Goal: Task Accomplishment & Management: Complete application form

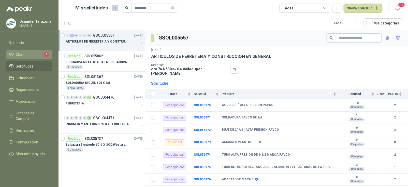
click at [31, 54] on li "Chat 1" at bounding box center [29, 55] width 40 height 6
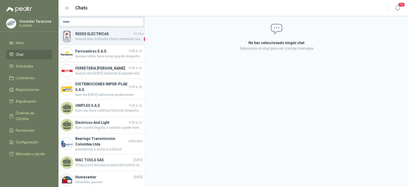
click at [109, 34] on h4 "REDES ELECTRICAS" at bounding box center [103, 34] width 57 height 6
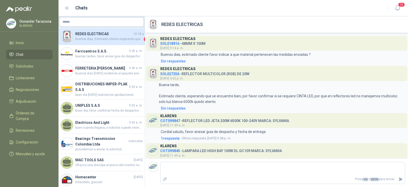
scroll to position [258, 0]
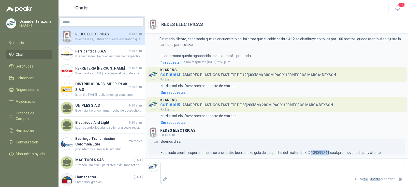
drag, startPoint x: 326, startPoint y: 151, endPoint x: 309, endPoint y: 152, distance: 17.6
click at [309, 152] on p "Buenos dias, Estimado cliente esperando que se encuentre bien, anexo guía de de…" at bounding box center [271, 146] width 220 height 17
copy p "139399241"
click at [106, 56] on span "buenas tardes, favor enviar guia de despacho de esta soldadura . o solicitar a …" at bounding box center [108, 56] width 67 height 5
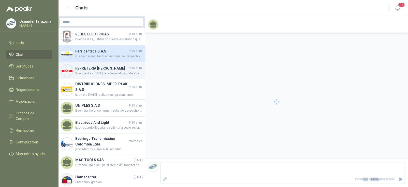
scroll to position [48, 0]
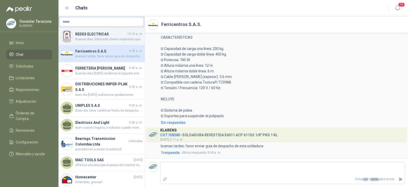
click at [105, 38] on span "Buenos dias, Estimado cliente esperando que se encuentre bien, anexo guía de de…" at bounding box center [108, 39] width 67 height 5
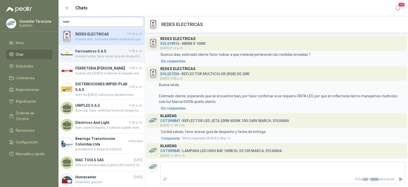
scroll to position [258, 0]
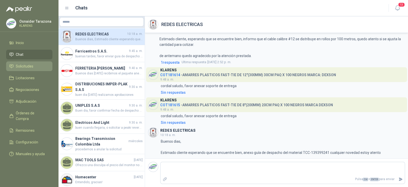
click at [23, 68] on span "Solicitudes" at bounding box center [25, 66] width 18 height 6
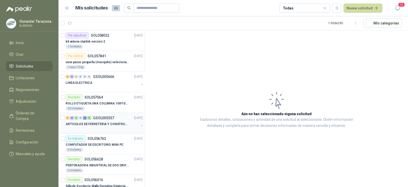
click at [116, 119] on div "3 27 2 0 2 3 GSOL005557 [DATE]" at bounding box center [105, 118] width 78 height 6
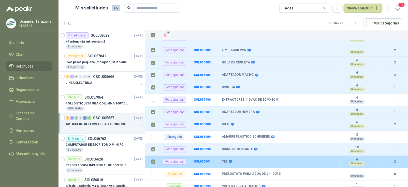
scroll to position [255, 0]
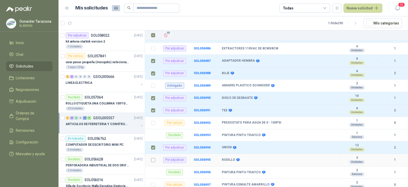
click at [152, 157] on label at bounding box center [153, 160] width 4 height 6
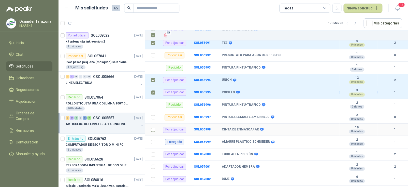
scroll to position [331, 0]
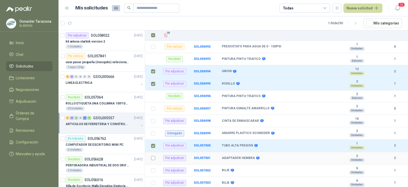
click at [153, 153] on td at bounding box center [151, 158] width 13 height 12
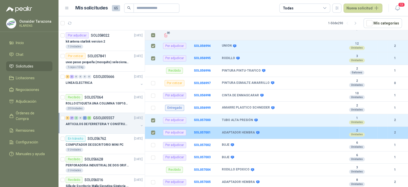
scroll to position [356, 0]
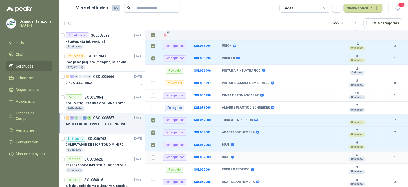
click at [150, 156] on td at bounding box center [151, 157] width 13 height 12
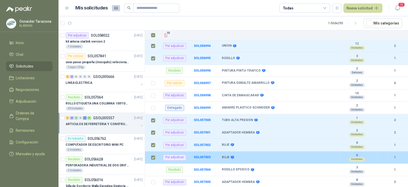
scroll to position [375, 0]
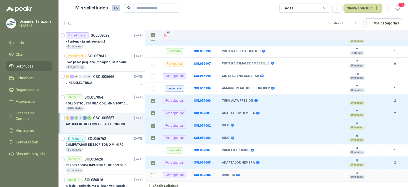
click at [152, 172] on label at bounding box center [153, 175] width 4 height 6
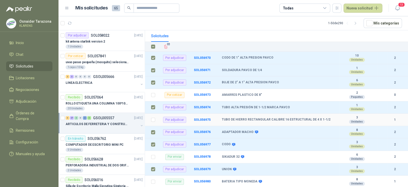
scroll to position [0, 0]
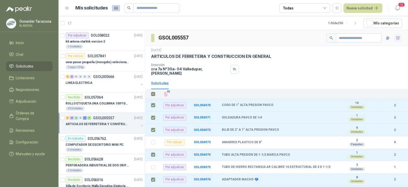
click at [396, 36] on icon "button" at bounding box center [398, 37] width 4 height 3
click at [29, 102] on span "Adjudicación" at bounding box center [26, 102] width 21 height 6
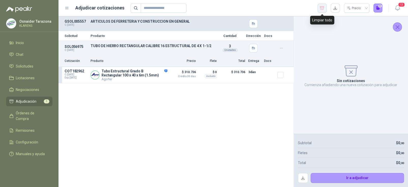
click at [321, 7] on icon "button" at bounding box center [322, 7] width 4 height 3
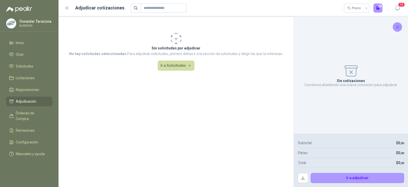
click at [399, 26] on icon "Cerrar" at bounding box center [398, 27] width 6 height 6
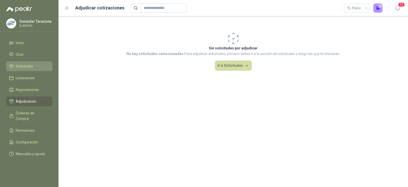
click at [29, 67] on span "Solicitudes" at bounding box center [25, 66] width 18 height 6
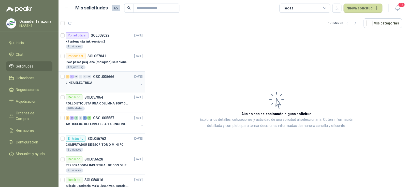
click at [108, 80] on div "LINEA ELECTRICA" at bounding box center [102, 83] width 73 height 6
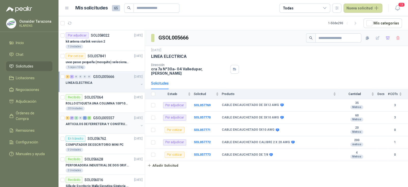
click at [103, 117] on p "GSOL005557" at bounding box center [103, 118] width 21 height 4
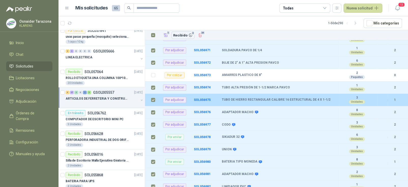
scroll to position [76, 0]
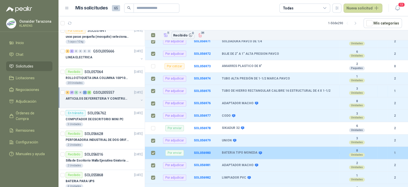
click at [151, 149] on td at bounding box center [151, 153] width 13 height 12
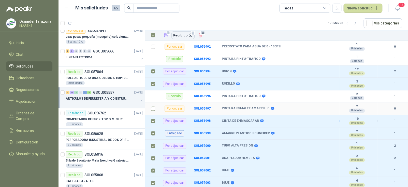
scroll to position [356, 0]
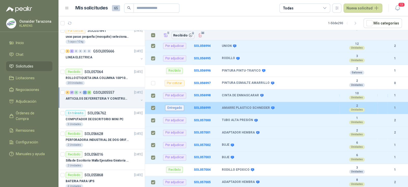
click at [156, 105] on td at bounding box center [151, 108] width 13 height 12
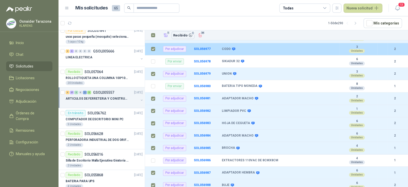
scroll to position [121, 0]
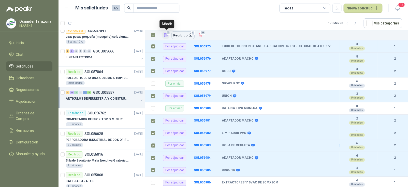
click at [166, 35] on icon "Añadir" at bounding box center [166, 35] width 5 height 5
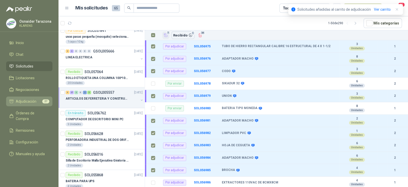
click at [27, 100] on span "Adjudicación" at bounding box center [26, 102] width 21 height 6
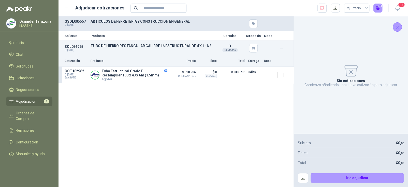
click at [398, 30] on icon "Cerrar" at bounding box center [398, 27] width 6 height 6
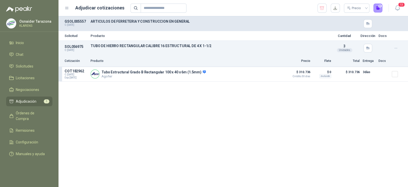
click at [30, 102] on span "Adjudicación" at bounding box center [26, 102] width 21 height 6
click at [396, 48] on icon "button" at bounding box center [396, 48] width 2 height 0
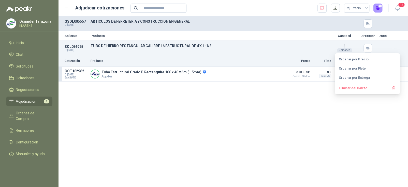
click at [360, 88] on button "Eliminar del Carrito" at bounding box center [367, 88] width 61 height 8
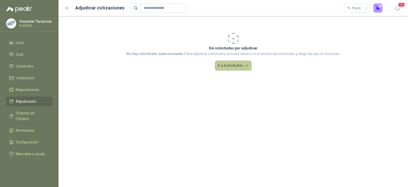
click at [240, 65] on button "Ir a Solicitudes" at bounding box center [233, 66] width 37 height 10
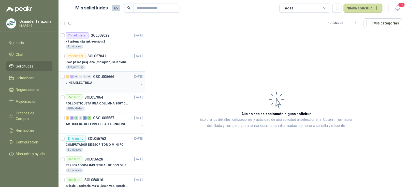
click at [105, 80] on div "LINEA ELECTRICA" at bounding box center [102, 83] width 73 height 6
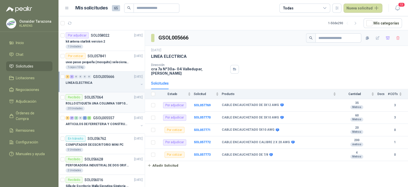
click at [101, 109] on div "20 Unidades" at bounding box center [104, 108] width 77 height 4
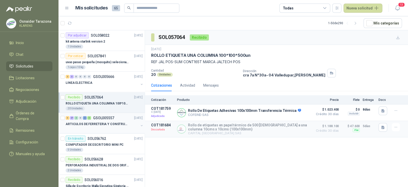
click at [100, 125] on p "ARTICULOS DE FERRETERIA Y CONSTRUCCION EN GENERAL" at bounding box center [97, 124] width 63 height 5
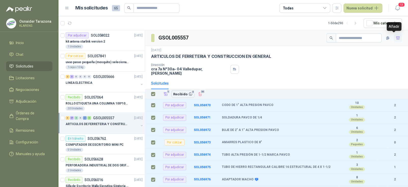
click at [396, 36] on icon "button" at bounding box center [398, 37] width 4 height 3
click at [396, 36] on icon "button" at bounding box center [398, 36] width 4 height 1
click at [396, 36] on icon "button" at bounding box center [398, 37] width 4 height 3
click at [396, 36] on icon "button" at bounding box center [398, 36] width 4 height 1
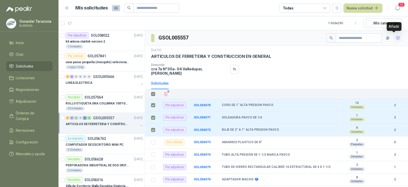
click at [396, 38] on icon "button" at bounding box center [398, 38] width 4 height 4
click at [397, 38] on icon "button" at bounding box center [398, 38] width 3 height 2
click at [396, 38] on icon "button" at bounding box center [398, 38] width 4 height 4
click at [397, 38] on icon "button" at bounding box center [398, 38] width 3 height 2
click at [396, 38] on icon "button" at bounding box center [398, 38] width 4 height 4
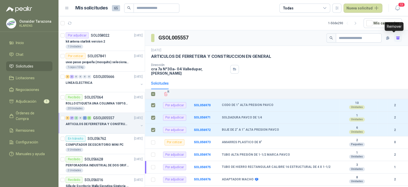
click at [397, 38] on icon "button" at bounding box center [398, 38] width 3 height 2
click at [396, 38] on icon "button" at bounding box center [398, 38] width 4 height 4
click at [397, 38] on icon "button" at bounding box center [398, 38] width 3 height 2
click at [396, 38] on icon "button" at bounding box center [398, 38] width 4 height 4
click at [397, 38] on icon "button" at bounding box center [398, 38] width 3 height 2
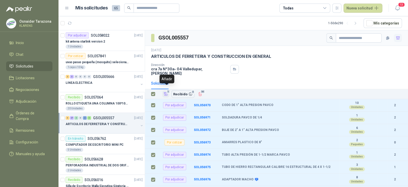
click at [166, 92] on icon "Añadir" at bounding box center [166, 93] width 4 height 3
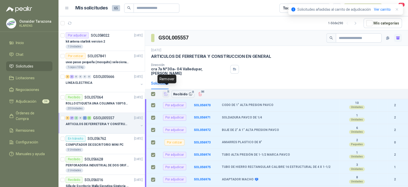
click at [166, 92] on icon "Añadir" at bounding box center [166, 93] width 4 height 3
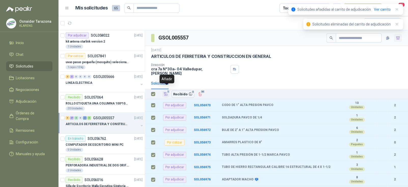
click at [166, 92] on icon "Añadir" at bounding box center [166, 93] width 4 height 3
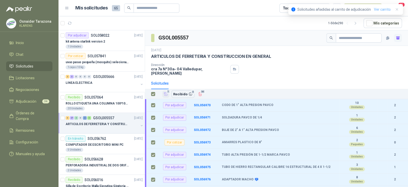
click at [383, 8] on link "Ver carrito" at bounding box center [382, 10] width 17 height 6
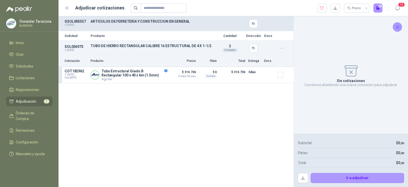
click at [396, 26] on icon "Cerrar" at bounding box center [398, 27] width 6 height 6
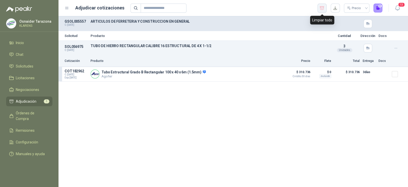
click at [322, 6] on icon "button" at bounding box center [322, 7] width 4 height 3
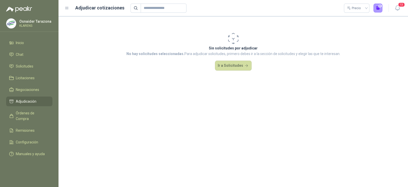
click at [25, 101] on span "Adjudicación" at bounding box center [26, 102] width 21 height 6
click at [25, 109] on link "Órdenes de Compra" at bounding box center [29, 115] width 46 height 15
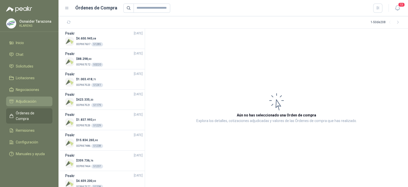
click at [33, 100] on span "Adjudicación" at bounding box center [26, 102] width 21 height 6
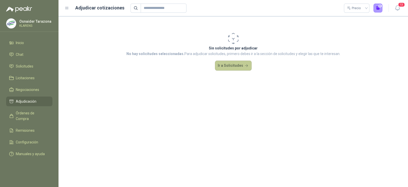
click at [240, 65] on button "Ir a Solicitudes" at bounding box center [233, 66] width 37 height 10
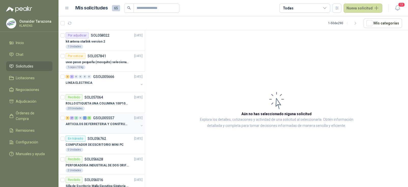
click at [114, 123] on p "ARTICULOS DE FERRETERIA Y CONSTRUCCION EN GENERAL" at bounding box center [97, 124] width 63 height 5
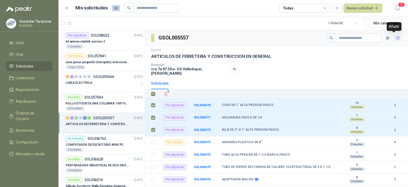
click at [396, 37] on icon "button" at bounding box center [398, 38] width 4 height 4
click at [396, 37] on icon "button" at bounding box center [398, 37] width 4 height 3
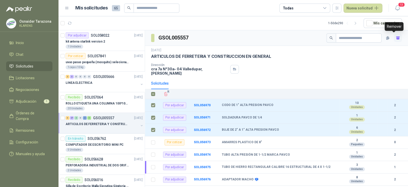
click at [396, 37] on icon "button" at bounding box center [398, 38] width 4 height 4
click at [396, 37] on icon "button" at bounding box center [398, 37] width 4 height 3
click at [396, 37] on icon "button" at bounding box center [398, 38] width 4 height 4
click at [396, 37] on icon "button" at bounding box center [398, 37] width 4 height 3
click at [396, 37] on icon "button" at bounding box center [398, 38] width 4 height 4
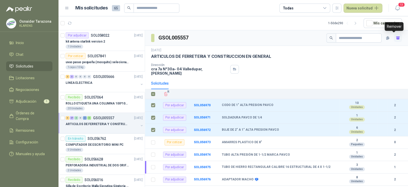
click at [396, 37] on icon "button" at bounding box center [398, 38] width 4 height 4
click at [396, 37] on icon "button" at bounding box center [398, 37] width 4 height 3
click at [396, 37] on icon "button" at bounding box center [398, 38] width 4 height 4
click at [396, 37] on icon "button" at bounding box center [398, 37] width 4 height 3
click at [396, 37] on icon "button" at bounding box center [398, 38] width 4 height 4
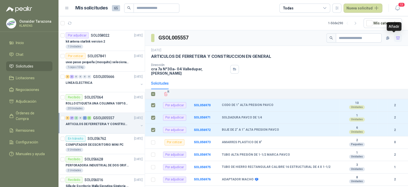
click at [396, 37] on icon "button" at bounding box center [398, 37] width 4 height 3
click at [396, 37] on icon "button" at bounding box center [398, 38] width 4 height 4
click at [396, 37] on icon "button" at bounding box center [398, 37] width 4 height 3
click at [396, 37] on icon "button" at bounding box center [398, 38] width 4 height 4
click at [396, 37] on icon "button" at bounding box center [398, 37] width 4 height 3
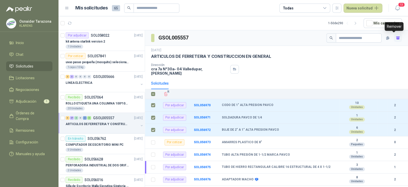
click at [396, 37] on icon "button" at bounding box center [398, 38] width 4 height 4
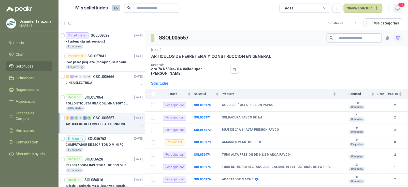
click at [396, 7] on icon "button" at bounding box center [398, 8] width 6 height 6
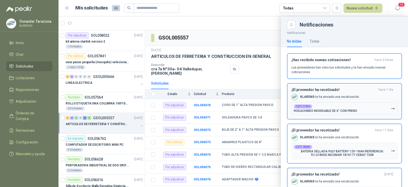
click at [360, 93] on div "¡El proveedor ha recotizado! [DATE] KLARENS te ha enviado una recotización. COT…" at bounding box center [345, 101] width 106 height 27
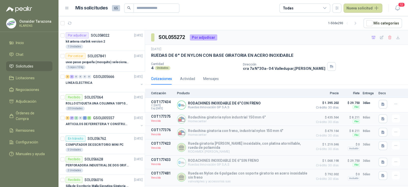
click at [396, 13] on header "Mis solicitudes 65 Todas Nueva solicitud 12" at bounding box center [234, 8] width 350 height 16
click at [403, 5] on span "12" at bounding box center [401, 4] width 7 height 5
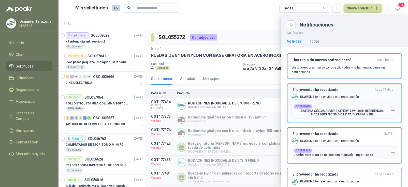
click at [339, 101] on div "¡El proveedor ha recotizado! [DATE] KLARENS te ha enviado una recotización. COT…" at bounding box center [345, 103] width 106 height 31
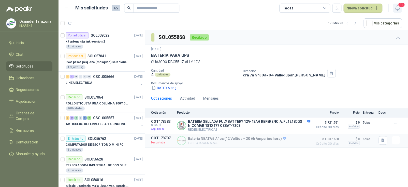
click at [399, 5] on span "11" at bounding box center [401, 4] width 7 height 5
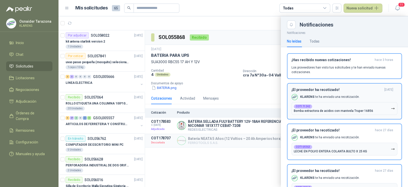
click at [332, 95] on p "KLARENS te ha enviado una recotización." at bounding box center [330, 97] width 60 height 4
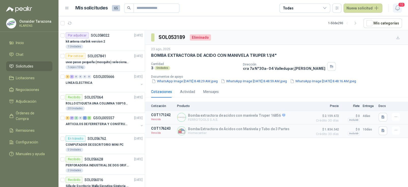
click at [397, 7] on icon "button" at bounding box center [398, 8] width 6 height 6
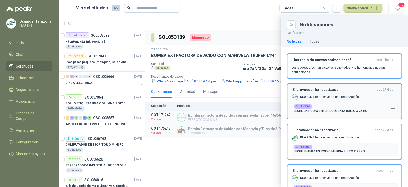
click at [331, 98] on p "KLARENS te ha enviado una recotización." at bounding box center [330, 97] width 60 height 4
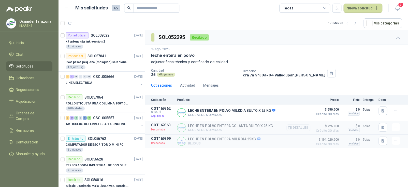
click at [296, 126] on button "Detalles" at bounding box center [299, 127] width 24 height 7
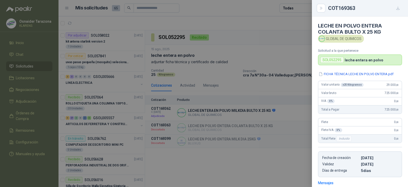
click at [256, 132] on div at bounding box center [204, 93] width 408 height 187
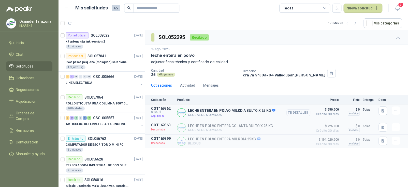
click at [296, 113] on button "Detalles" at bounding box center [299, 112] width 24 height 7
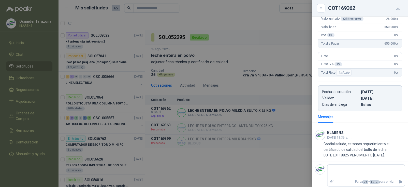
scroll to position [91, 0]
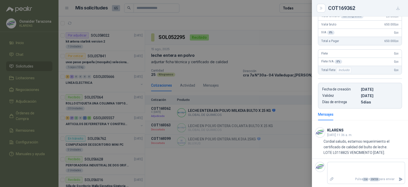
click at [225, 115] on div at bounding box center [204, 93] width 408 height 187
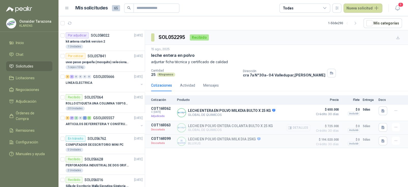
click at [292, 126] on icon "button" at bounding box center [290, 128] width 4 height 4
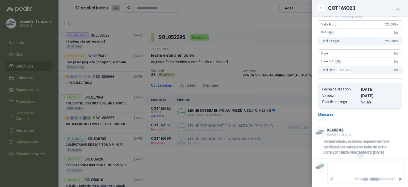
scroll to position [75, 0]
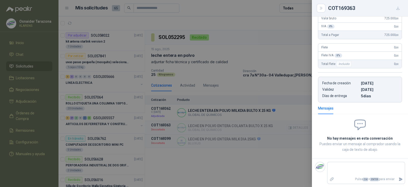
click at [292, 126] on div at bounding box center [204, 93] width 408 height 187
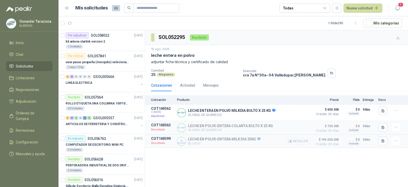
click at [301, 139] on button "Detalles" at bounding box center [299, 141] width 24 height 7
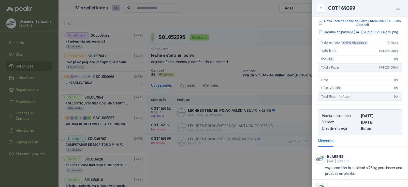
scroll to position [105, 0]
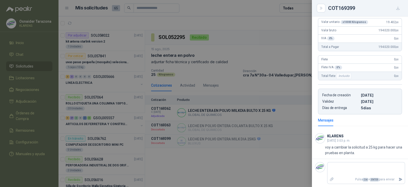
click at [278, 138] on div at bounding box center [204, 93] width 408 height 187
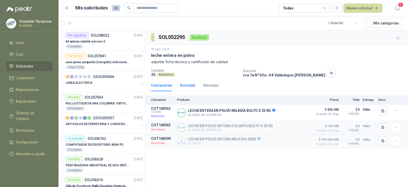
click at [188, 85] on div "Actividad" at bounding box center [187, 85] width 15 height 6
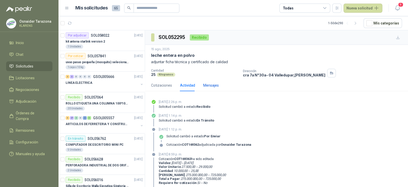
click at [216, 84] on div "Mensajes" at bounding box center [211, 85] width 16 height 6
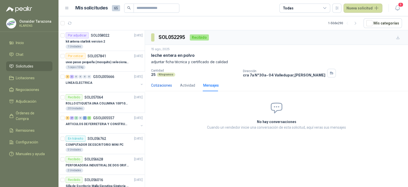
click at [165, 84] on div "Cotizaciones" at bounding box center [161, 85] width 21 height 6
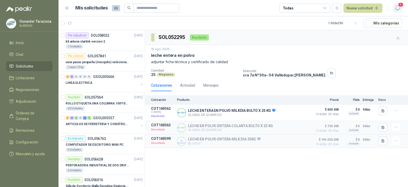
click at [399, 8] on icon "button" at bounding box center [398, 8] width 6 height 6
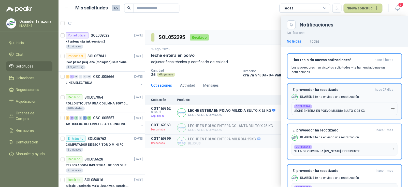
click at [357, 92] on div "¡El proveedor ha recotizado! [DATE] [PERSON_NAME] te ha enviado una recotizació…" at bounding box center [345, 101] width 106 height 27
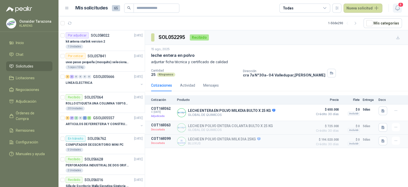
click at [396, 6] on icon "button" at bounding box center [398, 8] width 6 height 6
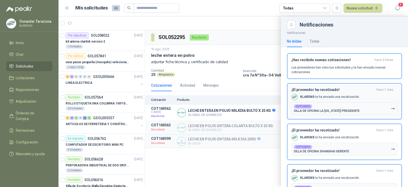
click at [354, 90] on h3 "¡El proveedor ha recotizado!" at bounding box center [333, 90] width 83 height 4
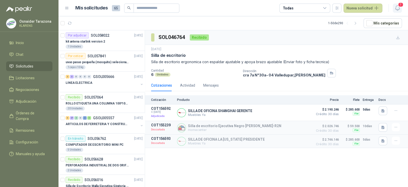
click at [401, 6] on span "7" at bounding box center [401, 4] width 6 height 5
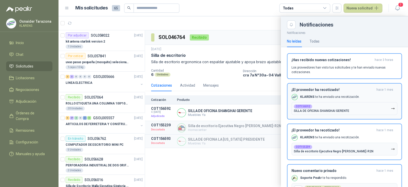
click at [338, 92] on div "¡El proveedor ha recotizado! [DATE] KLARENS te ha enviado una recotización. COT…" at bounding box center [345, 101] width 106 height 27
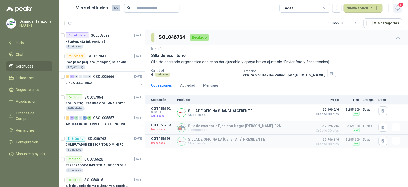
click at [395, 10] on icon "button" at bounding box center [398, 8] width 6 height 6
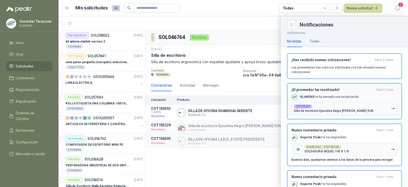
click at [349, 96] on p "KLARENS te ha enviado una recotización." at bounding box center [330, 97] width 60 height 4
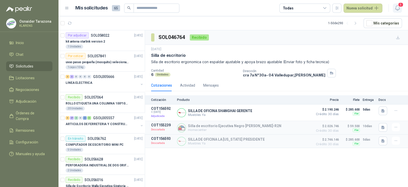
click at [399, 7] on icon "button" at bounding box center [398, 8] width 6 height 6
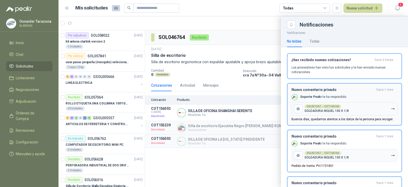
click at [347, 97] on div "Nuevo comentario privado [DATE] Soporte Peakr te ha respondido. SOL051367 → COT…" at bounding box center [345, 104] width 106 height 33
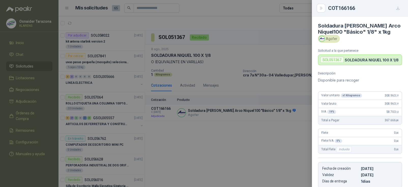
click at [398, 8] on div "COT166166 Soldadura [PERSON_NAME] Arco Niquel100 "Básico" 1/8" x 1kg Agofer Sol…" at bounding box center [204, 93] width 408 height 187
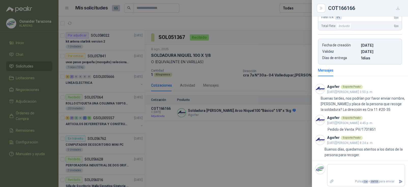
click at [259, 151] on div at bounding box center [204, 93] width 408 height 187
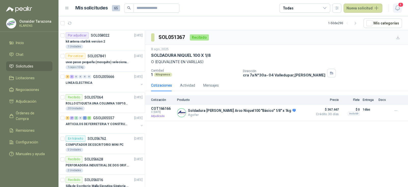
click at [396, 9] on icon "button" at bounding box center [398, 8] width 6 height 6
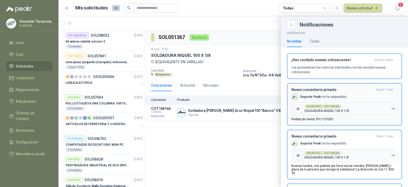
click at [353, 93] on div "Nuevo comentario privado [DATE] Soporte Peakr te ha respondido. SOL051367 → COT…" at bounding box center [345, 104] width 106 height 33
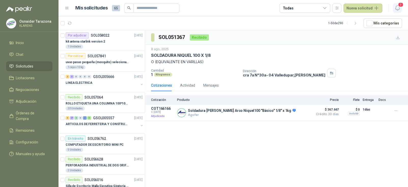
click at [397, 6] on icon "button" at bounding box center [398, 8] width 6 height 6
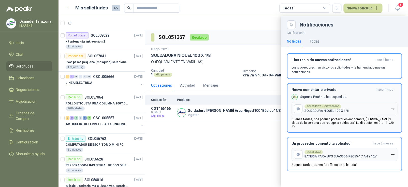
click at [352, 93] on div "Nuevo comentario privado [DATE] Soporte Peakr te ha respondido. SOL051367 → COT…" at bounding box center [345, 108] width 106 height 40
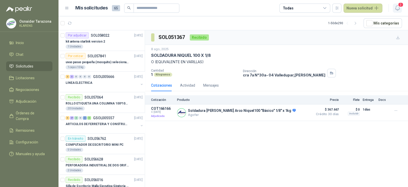
click at [397, 5] on icon "button" at bounding box center [398, 8] width 6 height 6
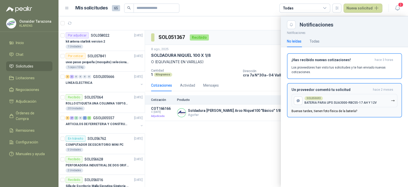
click at [355, 100] on div "SOL050693 BATERIA PARA UPS SUA3000-RBC55-17 AH Y 12V" at bounding box center [341, 100] width 72 height 8
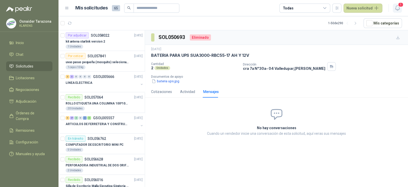
click at [399, 9] on icon "button" at bounding box center [397, 8] width 4 height 5
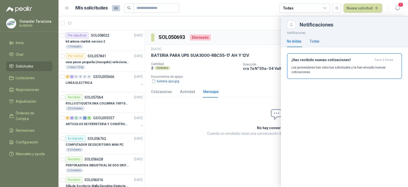
click at [318, 39] on div "Todas" at bounding box center [315, 41] width 10 height 6
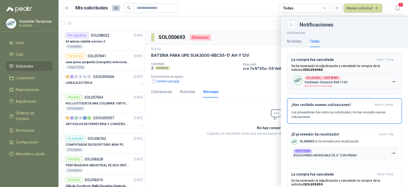
click at [345, 84] on p "Ventilador-Extractor 8X8 110V" at bounding box center [326, 82] width 43 height 4
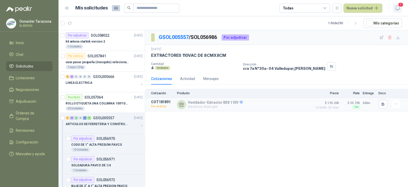
click at [396, 7] on icon "button" at bounding box center [397, 8] width 4 height 5
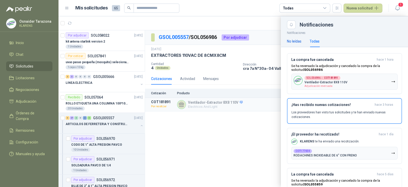
click at [292, 41] on div "No leídas" at bounding box center [294, 41] width 15 height 6
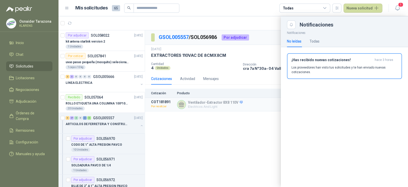
click at [256, 113] on div at bounding box center [234, 101] width 350 height 171
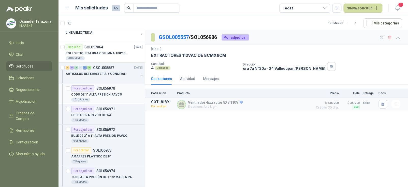
scroll to position [51, 0]
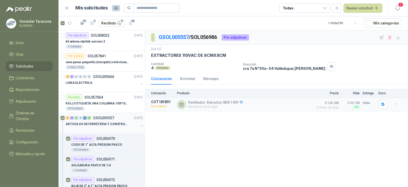
click at [111, 122] on p "ARTICULOS DE FERRETERIA Y CONSTRUCCION EN GENERAL" at bounding box center [97, 124] width 63 height 5
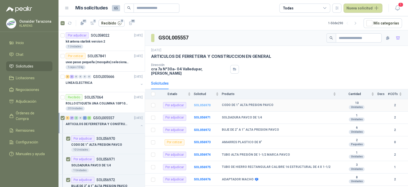
click at [204, 103] on b "SOL056970" at bounding box center [202, 105] width 17 height 4
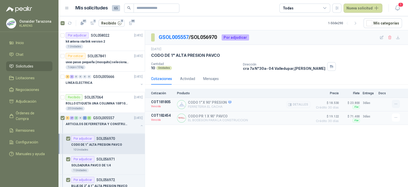
click at [396, 106] on icon "button" at bounding box center [396, 104] width 4 height 4
click at [99, 122] on p "ARTICULOS DE FERRETERIA Y CONSTRUCCION EN GENERAL" at bounding box center [97, 124] width 63 height 5
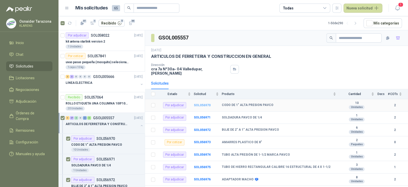
click at [198, 103] on b "SOL056970" at bounding box center [202, 105] width 17 height 4
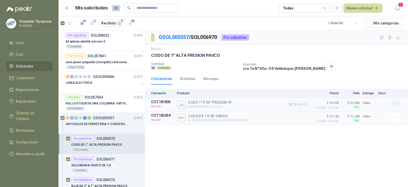
click at [395, 104] on icon "button" at bounding box center [396, 104] width 2 height 0
click at [382, 93] on button "Solicitar Recotización" at bounding box center [386, 92] width 41 height 8
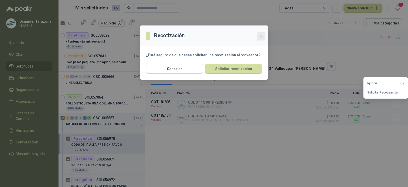
click at [260, 37] on icon "close" at bounding box center [261, 36] width 3 height 3
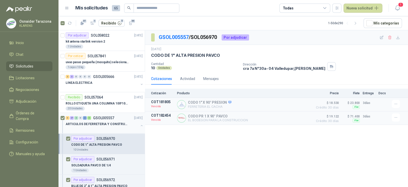
click at [108, 118] on p "GSOL005557" at bounding box center [103, 118] width 21 height 4
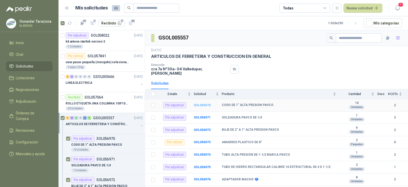
click at [205, 103] on b "SOL056970" at bounding box center [202, 105] width 17 height 4
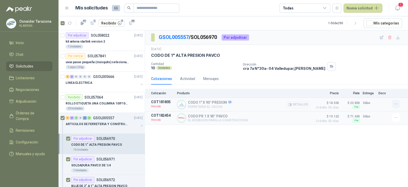
click at [399, 102] on button "button" at bounding box center [396, 104] width 8 height 8
click at [389, 92] on button "Solicitar Recotización" at bounding box center [386, 92] width 41 height 8
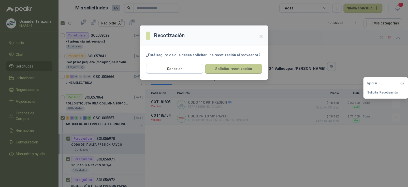
click at [237, 70] on button "Solicitar recotización" at bounding box center [233, 69] width 57 height 10
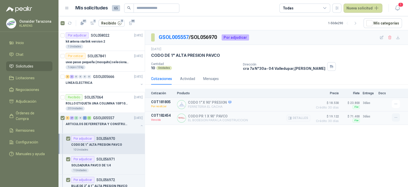
click at [395, 118] on icon "button" at bounding box center [396, 117] width 4 height 4
click at [387, 103] on button "Solicitar Recotización" at bounding box center [386, 106] width 41 height 8
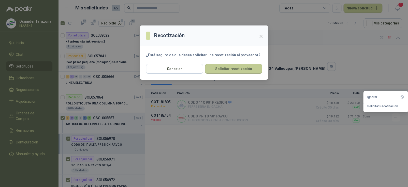
click at [246, 68] on button "Solicitar recotización" at bounding box center [233, 69] width 57 height 10
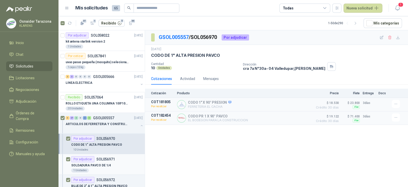
click at [112, 161] on div "Por adjudicar SOL056971" at bounding box center [93, 159] width 44 height 6
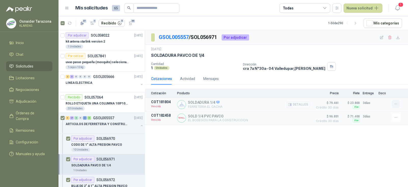
click at [394, 102] on icon "button" at bounding box center [396, 104] width 4 height 4
click at [383, 94] on button "Solicitar Recotización" at bounding box center [386, 92] width 41 height 8
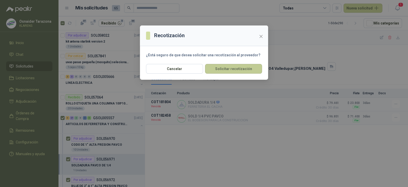
click at [244, 66] on button "Solicitar recotización" at bounding box center [233, 69] width 57 height 10
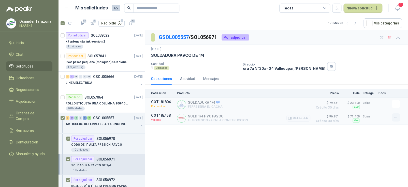
click at [396, 119] on icon "button" at bounding box center [396, 117] width 4 height 4
click at [378, 107] on button "Solicitar Recotización" at bounding box center [386, 106] width 41 height 8
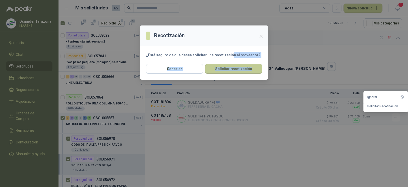
drag, startPoint x: 229, startPoint y: 63, endPoint x: 226, endPoint y: 66, distance: 4.7
click at [226, 66] on div "Recotización ¿Está seguro de que desea solicitar una recotización al proveedor?…" at bounding box center [204, 52] width 128 height 54
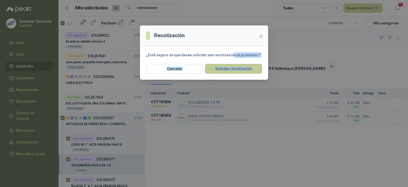
click at [225, 68] on button "Solicitar recotización" at bounding box center [233, 69] width 57 height 10
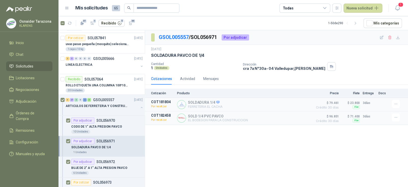
scroll to position [51, 0]
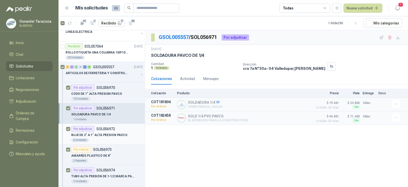
click at [109, 135] on p "BUJE DE 2" A 1" ALTA PRESION PAVCO" at bounding box center [99, 135] width 56 height 5
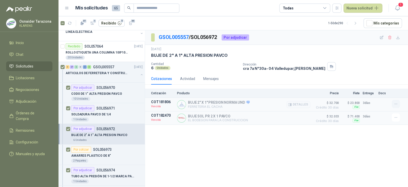
click at [398, 105] on icon "button" at bounding box center [396, 104] width 4 height 4
click at [379, 91] on button "Solicitar Recotización" at bounding box center [386, 92] width 41 height 8
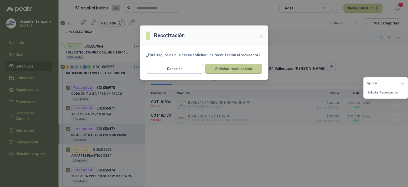
click at [247, 65] on button "Solicitar recotización" at bounding box center [233, 69] width 57 height 10
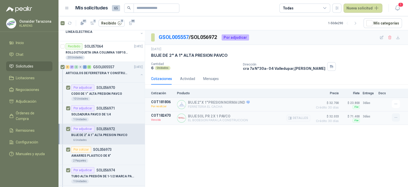
click at [394, 117] on icon "button" at bounding box center [396, 117] width 4 height 4
click at [368, 108] on button "Solicitar Recotización" at bounding box center [386, 106] width 41 height 8
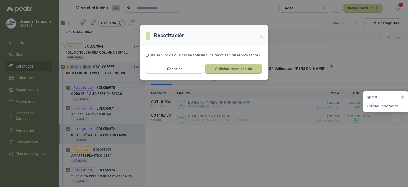
click at [239, 67] on button "Solicitar recotización" at bounding box center [233, 69] width 57 height 10
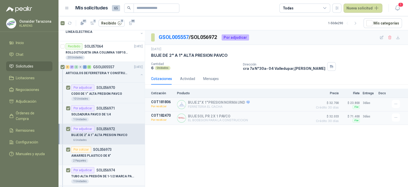
scroll to position [76, 0]
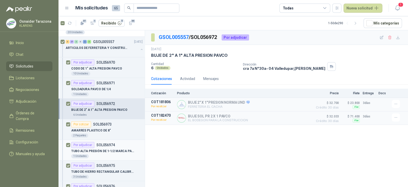
click at [109, 149] on p "TUBO ALTA PRESIÓN DE 1-1/2 MARCA PAVCO" at bounding box center [102, 151] width 63 height 5
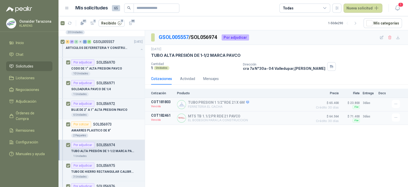
click at [116, 129] on div "AMARRES PLASTICO DE 8"" at bounding box center [107, 130] width 72 height 6
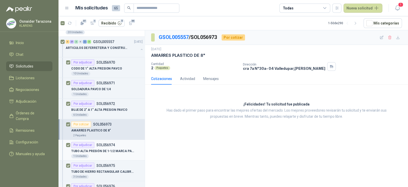
click at [115, 148] on div "TUBO ALTA PRESIÓN DE 1-1/2 MARCA PAVCO" at bounding box center [107, 151] width 72 height 6
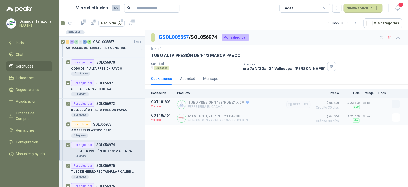
click at [396, 104] on icon "button" at bounding box center [396, 104] width 4 height 4
click at [382, 93] on button "Solicitar Recotización" at bounding box center [386, 92] width 41 height 8
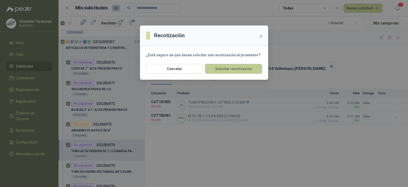
click at [234, 71] on button "Solicitar recotización" at bounding box center [233, 69] width 57 height 10
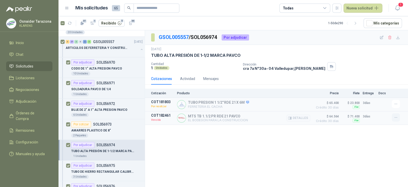
click at [394, 119] on icon "button" at bounding box center [396, 117] width 4 height 4
click at [383, 104] on button "Solicitar Recotización" at bounding box center [386, 106] width 41 height 8
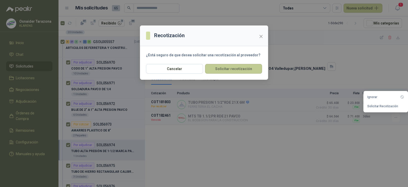
click at [242, 65] on button "Solicitar recotización" at bounding box center [233, 69] width 57 height 10
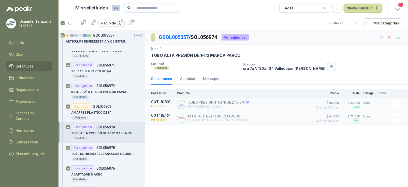
scroll to position [102, 0]
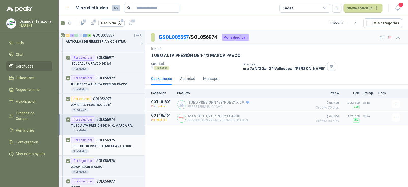
click at [122, 144] on p "TUBO DE HIERRO RECTANGULAR CALIBRE 16 ESTRUCTURAL DE 4 X 1-1/2" at bounding box center [102, 146] width 63 height 5
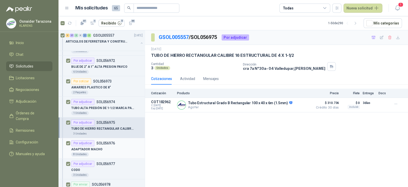
scroll to position [127, 0]
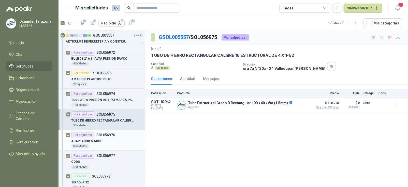
click at [119, 138] on div "ADAPTADOR MACHO" at bounding box center [107, 141] width 72 height 6
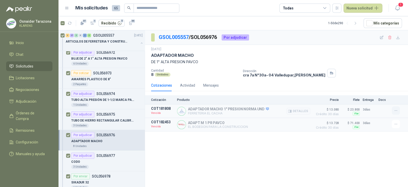
click at [395, 108] on icon "button" at bounding box center [396, 110] width 4 height 4
click at [386, 100] on button "Solicitar Recotización" at bounding box center [386, 99] width 41 height 8
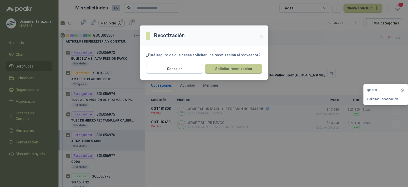
click at [234, 71] on button "Solicitar recotización" at bounding box center [233, 69] width 57 height 10
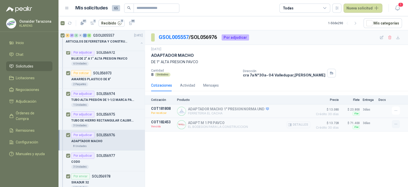
click at [397, 124] on icon "button" at bounding box center [396, 124] width 2 height 0
click at [375, 113] on button "Solicitar Recotización" at bounding box center [386, 113] width 41 height 8
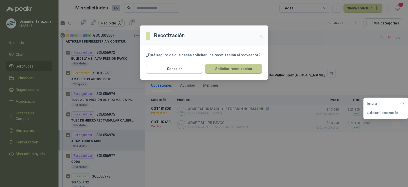
click at [244, 68] on button "Solicitar recotización" at bounding box center [233, 69] width 57 height 10
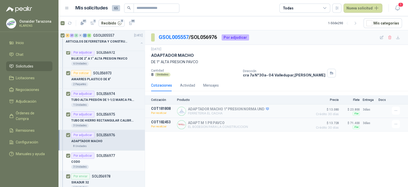
click at [125, 154] on div "Por adjudicar SOL056977" at bounding box center [107, 155] width 72 height 6
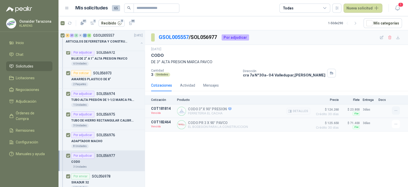
click at [395, 109] on icon "button" at bounding box center [396, 110] width 4 height 4
click at [388, 100] on button "Solicitar Recotización" at bounding box center [386, 99] width 41 height 8
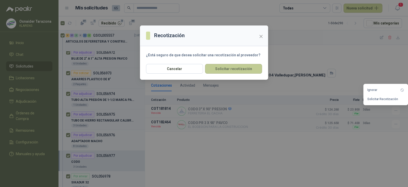
click at [244, 71] on button "Solicitar recotización" at bounding box center [233, 69] width 57 height 10
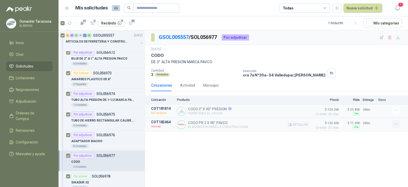
click at [395, 125] on icon "button" at bounding box center [396, 124] width 4 height 4
click at [374, 111] on button "Solicitar Recotización" at bounding box center [386, 113] width 41 height 8
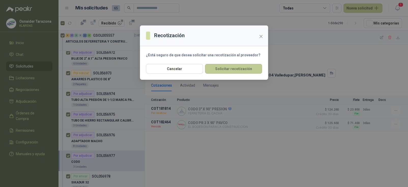
click at [245, 72] on button "Solicitar recotización" at bounding box center [233, 69] width 57 height 10
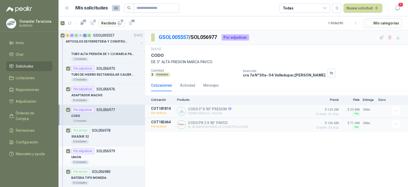
scroll to position [178, 0]
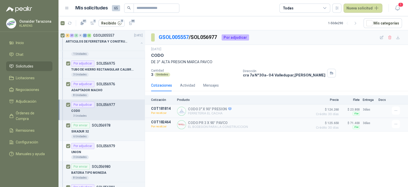
click at [114, 149] on div "UNION" at bounding box center [107, 152] width 72 height 6
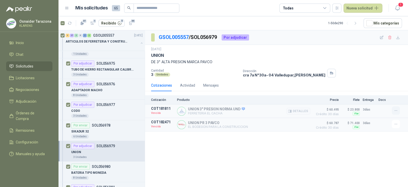
click at [394, 108] on button "button" at bounding box center [396, 110] width 8 height 8
click at [386, 100] on button "Solicitar Recotización" at bounding box center [386, 99] width 41 height 8
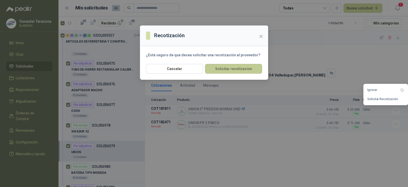
click at [243, 72] on button "Solicitar recotización" at bounding box center [233, 69] width 57 height 10
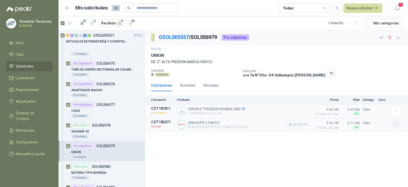
click at [395, 124] on icon "button" at bounding box center [396, 124] width 2 height 0
click at [372, 114] on button "Solicitar Recotización" at bounding box center [386, 113] width 41 height 8
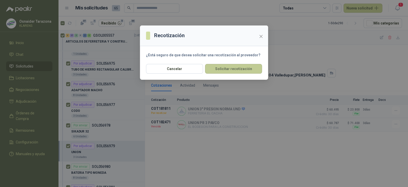
click at [244, 69] on button "Solicitar recotización" at bounding box center [233, 69] width 57 height 10
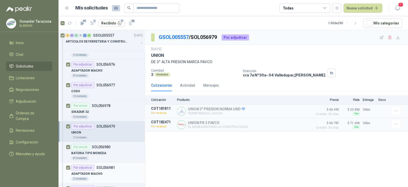
scroll to position [229, 0]
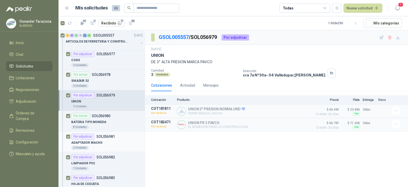
click at [101, 136] on p "SOL056981" at bounding box center [105, 137] width 19 height 4
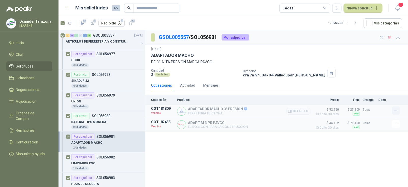
click at [394, 109] on icon "button" at bounding box center [396, 110] width 4 height 4
click at [392, 99] on button "Solicitar Recotización" at bounding box center [386, 99] width 41 height 8
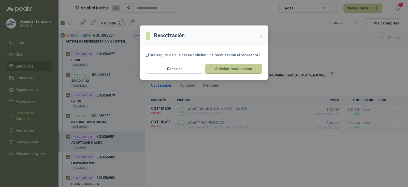
drag, startPoint x: 244, startPoint y: 69, endPoint x: 298, endPoint y: 98, distance: 61.1
click at [244, 69] on button "Solicitar recotización" at bounding box center [233, 69] width 57 height 10
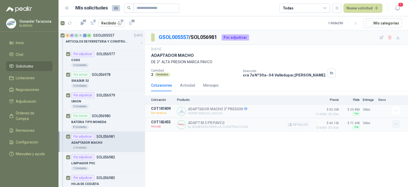
click at [395, 125] on icon "button" at bounding box center [396, 124] width 4 height 4
drag, startPoint x: 376, startPoint y: 116, endPoint x: 373, endPoint y: 114, distance: 2.8
click at [376, 116] on button "Solicitar Recotización" at bounding box center [386, 113] width 41 height 8
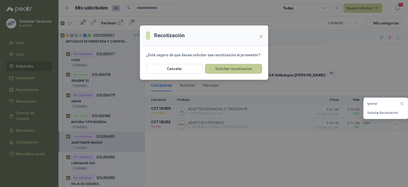
click at [247, 68] on button "Solicitar recotización" at bounding box center [233, 69] width 57 height 10
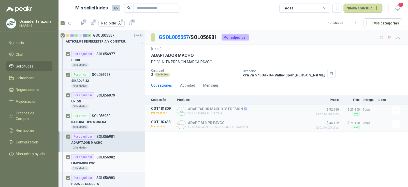
click at [103, 157] on p "SOL056982" at bounding box center [105, 157] width 19 height 4
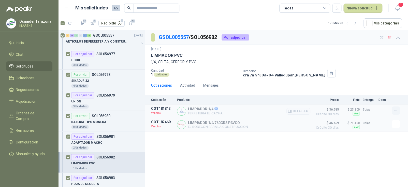
click at [395, 112] on icon "button" at bounding box center [396, 110] width 4 height 4
click at [388, 100] on button "Solicitar Recotización" at bounding box center [386, 99] width 41 height 8
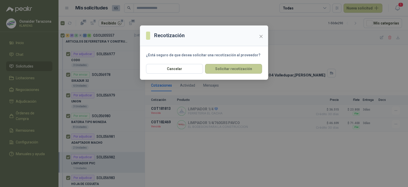
click at [247, 67] on button "Solicitar recotización" at bounding box center [233, 69] width 57 height 10
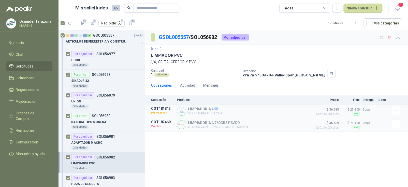
click at [397, 123] on icon "button" at bounding box center [396, 124] width 4 height 4
click at [370, 114] on button "Solicitar Recotización" at bounding box center [386, 113] width 41 height 8
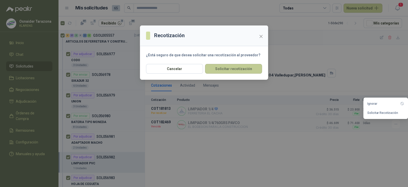
click at [231, 64] on button "Solicitar recotización" at bounding box center [233, 69] width 57 height 10
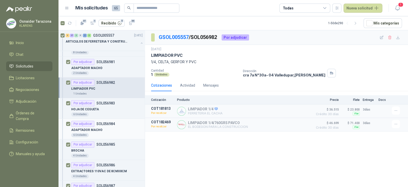
scroll to position [305, 0]
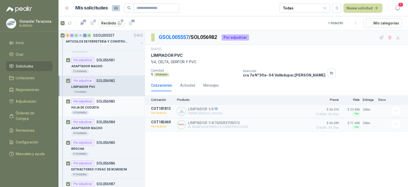
click at [119, 110] on div "6 Unidades" at bounding box center [107, 112] width 72 height 4
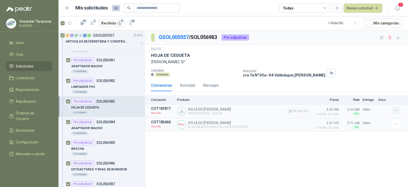
click at [394, 110] on icon "button" at bounding box center [396, 110] width 4 height 4
click at [387, 101] on button "Solicitar Recotización" at bounding box center [386, 99] width 41 height 8
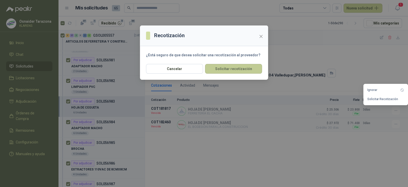
click at [247, 64] on button "Solicitar recotización" at bounding box center [233, 69] width 57 height 10
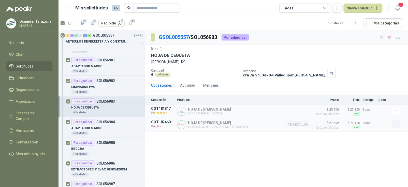
click at [400, 123] on button "button" at bounding box center [396, 124] width 8 height 8
click at [376, 111] on button "Solicitar Recotización" at bounding box center [386, 113] width 41 height 8
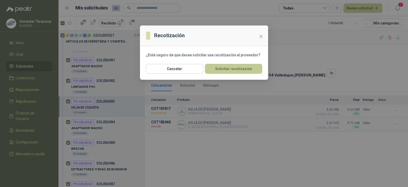
click at [246, 69] on button "Solicitar recotización" at bounding box center [233, 69] width 57 height 10
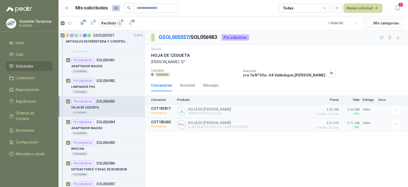
click at [103, 131] on div "6 Unidades" at bounding box center [107, 133] width 72 height 4
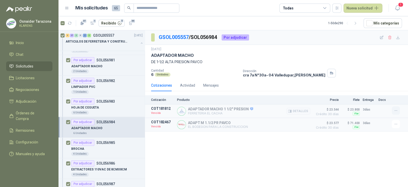
click at [395, 110] on icon "button" at bounding box center [396, 110] width 2 height 0
click at [390, 99] on button "Solicitar Recotización" at bounding box center [386, 99] width 41 height 8
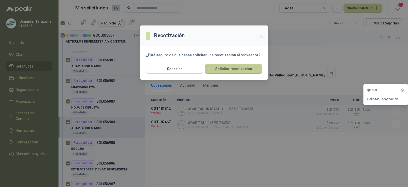
click at [249, 69] on button "Solicitar recotización" at bounding box center [233, 69] width 57 height 10
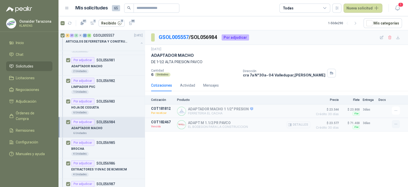
click at [395, 124] on icon "button" at bounding box center [396, 124] width 4 height 4
click at [388, 110] on button "Solicitar Recotización" at bounding box center [386, 113] width 41 height 8
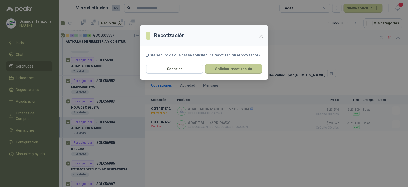
click at [249, 69] on button "Solicitar recotización" at bounding box center [233, 69] width 57 height 10
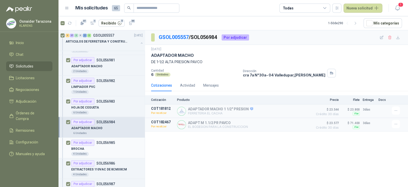
click at [98, 144] on div "Por adjudicar SOL056985" at bounding box center [93, 143] width 44 height 6
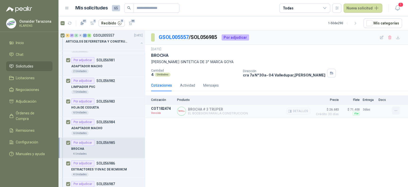
click at [397, 110] on icon "button" at bounding box center [396, 110] width 4 height 4
click at [383, 97] on button "Solicitar Recotización" at bounding box center [386, 99] width 41 height 8
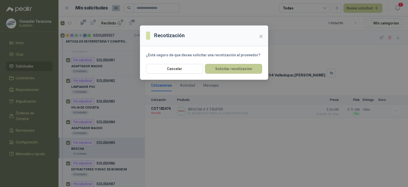
click at [246, 68] on button "Solicitar recotización" at bounding box center [233, 69] width 57 height 10
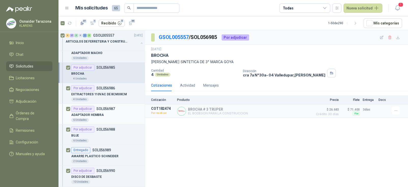
scroll to position [382, 0]
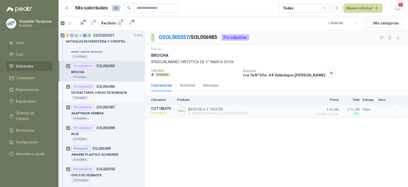
click at [116, 88] on div "Por adjudicar SOL056986" at bounding box center [107, 87] width 72 height 6
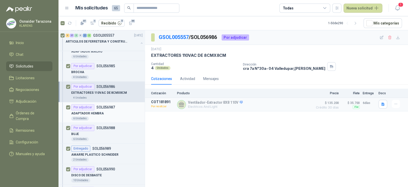
click at [111, 110] on div "ADAPTADOR HEMBRA" at bounding box center [107, 113] width 72 height 6
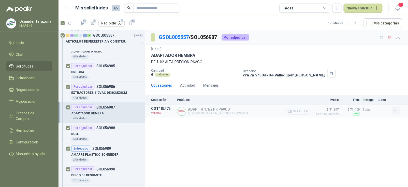
click at [394, 112] on icon "button" at bounding box center [396, 110] width 4 height 4
click at [384, 102] on button "Solicitar Recotización" at bounding box center [386, 99] width 41 height 8
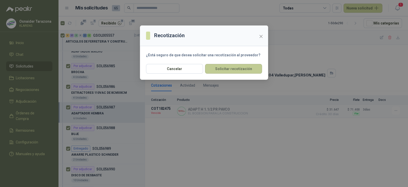
click at [247, 64] on button "Solicitar recotización" at bounding box center [233, 69] width 57 height 10
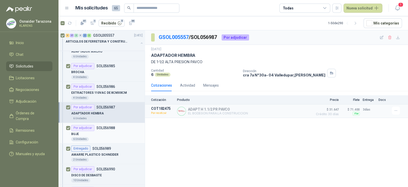
click at [119, 129] on div "Por adjudicar SOL056988" at bounding box center [107, 128] width 72 height 6
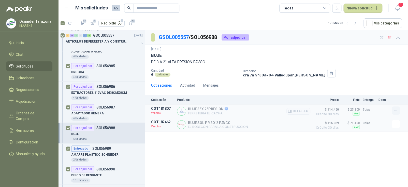
click at [396, 109] on icon "button" at bounding box center [396, 110] width 4 height 4
click at [384, 100] on button "Solicitar Recotización" at bounding box center [386, 99] width 41 height 8
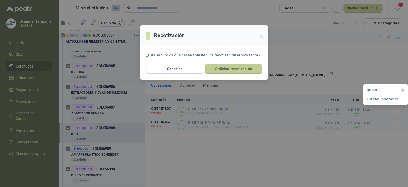
click at [234, 71] on button "Solicitar recotización" at bounding box center [233, 69] width 57 height 10
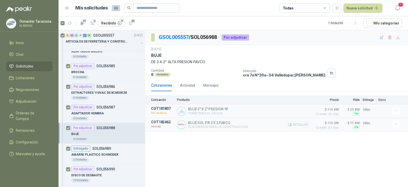
drag, startPoint x: 404, startPoint y: 127, endPoint x: 400, endPoint y: 126, distance: 3.4
click at [401, 126] on article "COT182462 Vencida BUJE SOL PR 3 X 2 PAVCO EL BODEGON PARA LA CONSTRUCCION Detal…" at bounding box center [276, 124] width 263 height 13
click at [397, 124] on icon "button" at bounding box center [396, 124] width 4 height 4
drag, startPoint x: 375, startPoint y: 101, endPoint x: 375, endPoint y: 103, distance: 2.8
click at [375, 103] on button "Ignorar" at bounding box center [386, 104] width 41 height 8
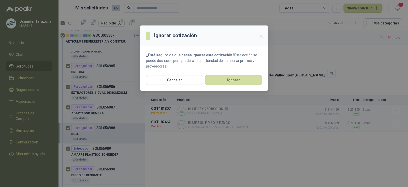
click at [377, 114] on div "Ignorar cotización ¿Está seguro de que desea ignorar esta cotización? Esta acci…" at bounding box center [204, 93] width 408 height 187
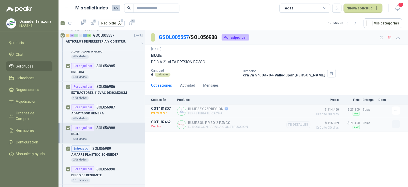
click at [394, 124] on icon "button" at bounding box center [396, 124] width 4 height 4
click at [379, 112] on button "Solicitar Recotización" at bounding box center [386, 113] width 41 height 8
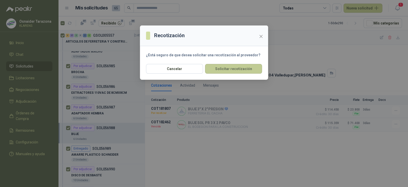
click at [242, 67] on button "Solicitar recotización" at bounding box center [233, 69] width 57 height 10
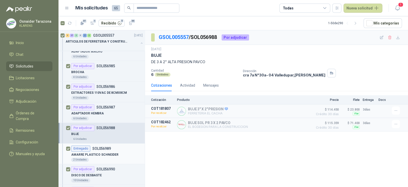
click at [101, 147] on p "SOL056989" at bounding box center [101, 149] width 19 height 4
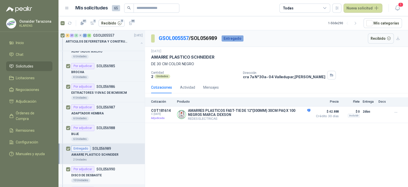
click at [106, 167] on p "SOL056990" at bounding box center [105, 169] width 19 height 4
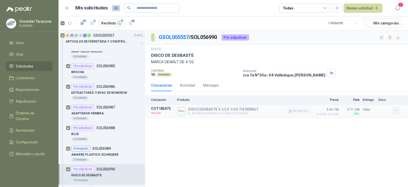
click at [399, 107] on button "button" at bounding box center [396, 110] width 8 height 8
click at [389, 102] on button "Solicitar Recotización" at bounding box center [386, 99] width 41 height 8
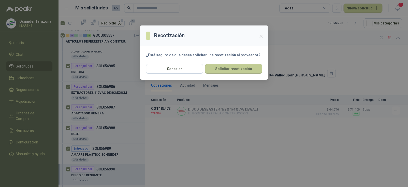
click at [246, 69] on button "Solicitar recotización" at bounding box center [233, 69] width 57 height 10
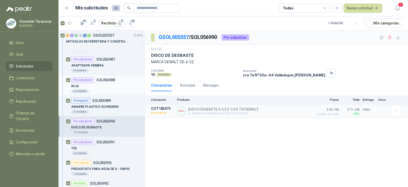
scroll to position [433, 0]
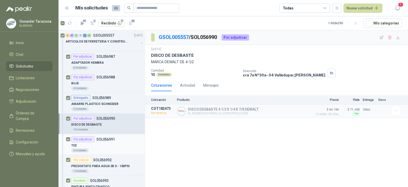
click at [117, 144] on div "TEE" at bounding box center [107, 145] width 72 height 6
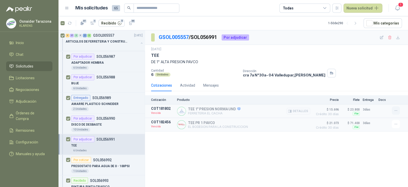
click at [399, 110] on button "button" at bounding box center [396, 110] width 8 height 8
click at [375, 98] on button "Solicitar Recotización" at bounding box center [386, 99] width 41 height 8
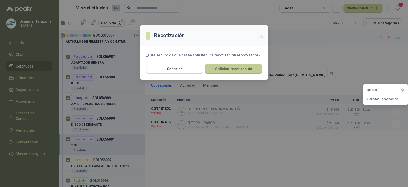
click at [248, 68] on button "Solicitar recotización" at bounding box center [233, 69] width 57 height 10
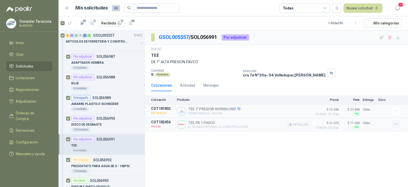
click at [398, 126] on icon "button" at bounding box center [396, 124] width 4 height 4
click at [370, 113] on button "Solicitar Recotización" at bounding box center [386, 113] width 41 height 8
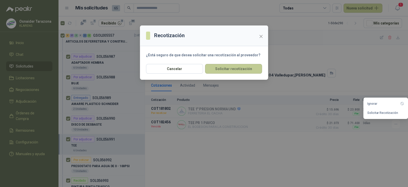
click at [245, 69] on button "Solicitar recotización" at bounding box center [233, 69] width 57 height 10
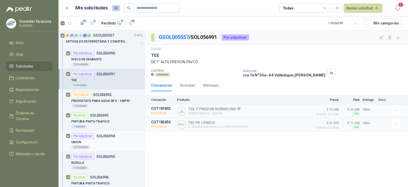
scroll to position [509, 0]
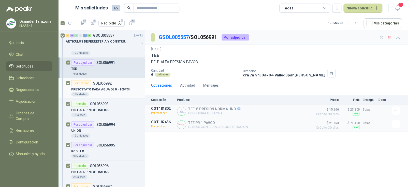
click at [119, 90] on p "PRESOSTATO PARA AGUA DE 0 - 100PSI" at bounding box center [100, 89] width 59 height 5
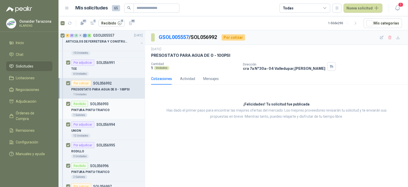
click at [113, 103] on div "Recibido SOL056993" at bounding box center [107, 104] width 72 height 6
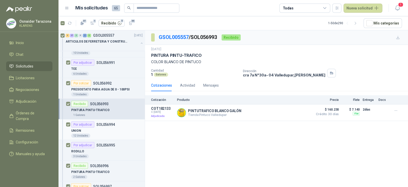
click at [110, 125] on div "Por adjudicar SOL056994" at bounding box center [93, 124] width 44 height 6
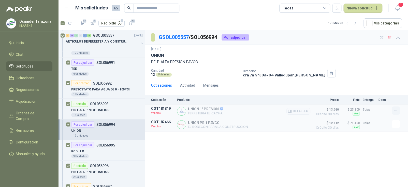
click at [396, 109] on icon "button" at bounding box center [396, 110] width 4 height 4
click at [389, 100] on button "Solicitar Recotización" at bounding box center [386, 99] width 41 height 8
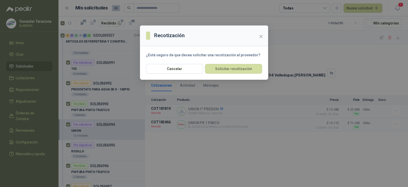
click at [233, 63] on section "¿Está seguro de que desea solicitar una recotización al proveedor?" at bounding box center [204, 55] width 128 height 18
click at [233, 67] on button "Solicitar recotización" at bounding box center [233, 69] width 57 height 10
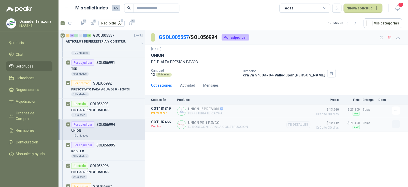
click at [392, 124] on button "button" at bounding box center [396, 124] width 8 height 8
click at [371, 112] on button "Solicitar Recotización" at bounding box center [386, 113] width 41 height 8
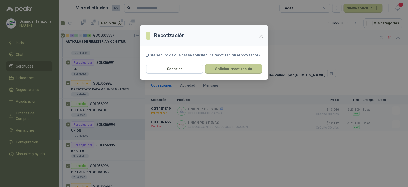
click at [234, 69] on button "Solicitar recotización" at bounding box center [233, 69] width 57 height 10
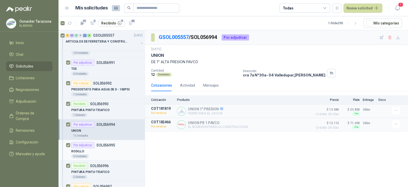
click at [110, 148] on div "RODILLO" at bounding box center [107, 151] width 72 height 6
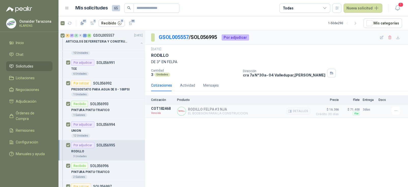
click at [391, 107] on article "COT182468 Vencida RODILLO FELPA #3 NJA EL BODEGON PARA LA CONSTRUCCION Detalles…" at bounding box center [276, 110] width 263 height 13
click at [392, 110] on button "button" at bounding box center [396, 110] width 8 height 8
click at [387, 100] on button "Solicitar Recotización" at bounding box center [386, 99] width 41 height 8
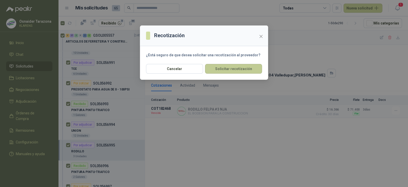
click at [251, 71] on button "Solicitar recotización" at bounding box center [233, 69] width 57 height 10
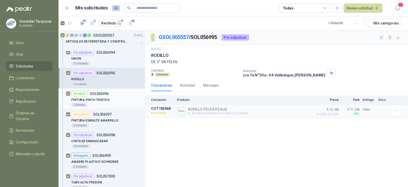
scroll to position [585, 0]
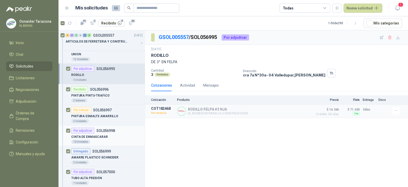
click at [104, 129] on p "SOL056998" at bounding box center [105, 131] width 19 height 4
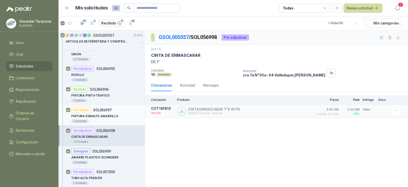
click at [110, 114] on p "PINTURA ESMALTE AMARRILLO" at bounding box center [94, 116] width 47 height 5
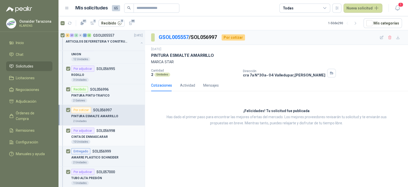
click at [108, 129] on p "SOL056998" at bounding box center [105, 131] width 19 height 4
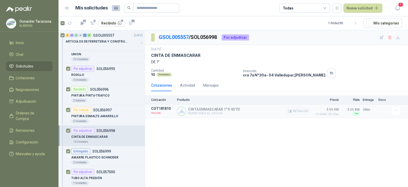
click at [400, 110] on div at bounding box center [397, 110] width 10 height 8
click at [398, 110] on icon "button" at bounding box center [396, 110] width 4 height 4
click at [387, 98] on button "Solicitar Recotización" at bounding box center [386, 99] width 41 height 8
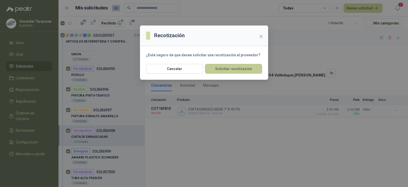
click at [237, 68] on button "Solicitar recotización" at bounding box center [233, 69] width 57 height 10
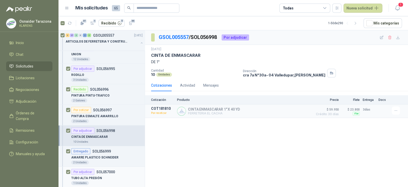
click at [100, 169] on div "Por adjudicar SOL057000" at bounding box center [93, 172] width 44 height 6
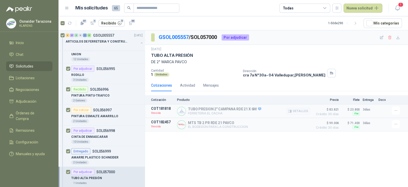
click at [392, 109] on article "COT181818 Vencida TUBO PRESION 2" CAMPANA RDE 21 X 6M FERRETERIA EL CACHA Detal…" at bounding box center [276, 110] width 263 height 13
click at [393, 111] on button "button" at bounding box center [396, 110] width 8 height 8
click at [375, 100] on button "Solicitar Recotización" at bounding box center [386, 99] width 41 height 8
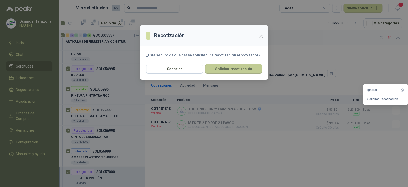
click at [232, 67] on button "Solicitar recotización" at bounding box center [233, 69] width 57 height 10
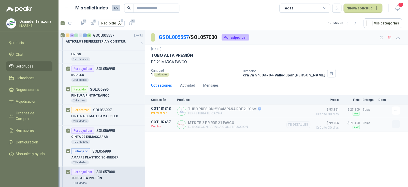
click at [398, 124] on icon "button" at bounding box center [396, 124] width 4 height 4
click at [368, 113] on button "Solicitar Recotización" at bounding box center [386, 113] width 41 height 8
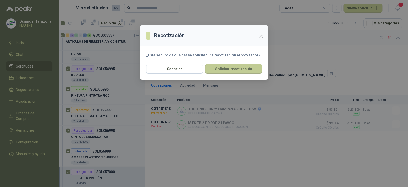
click at [242, 65] on button "Solicitar recotización" at bounding box center [233, 69] width 57 height 10
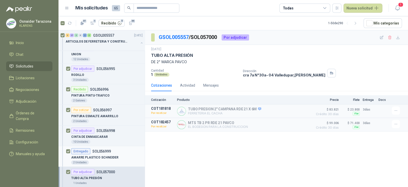
scroll to position [636, 0]
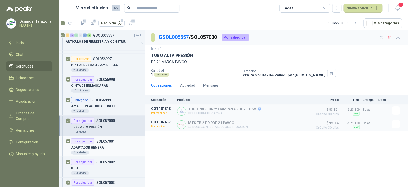
click at [113, 142] on div "Por adjudicar SOL057001" at bounding box center [93, 141] width 44 height 6
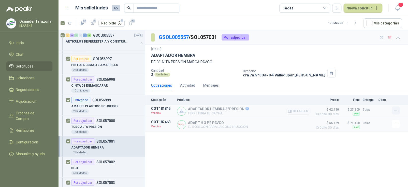
click at [394, 110] on icon "button" at bounding box center [396, 110] width 4 height 4
click at [381, 99] on button "Solicitar Recotización" at bounding box center [386, 99] width 41 height 8
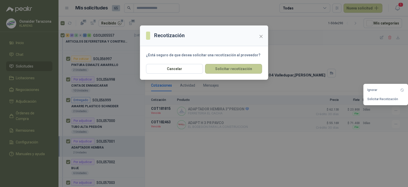
click at [213, 71] on button "Solicitar recotización" at bounding box center [233, 69] width 57 height 10
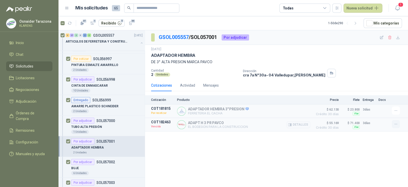
click at [395, 123] on icon "button" at bounding box center [396, 124] width 4 height 4
click at [381, 111] on button "Solicitar Recotización" at bounding box center [386, 113] width 41 height 8
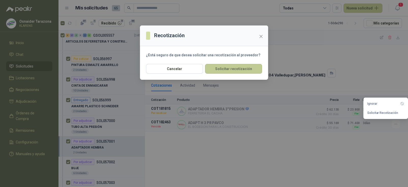
click at [235, 69] on button "Solicitar recotización" at bounding box center [233, 69] width 57 height 10
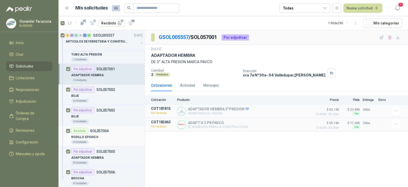
scroll to position [713, 0]
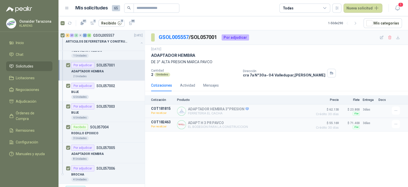
click at [109, 89] on div "BUJE" at bounding box center [107, 92] width 72 height 6
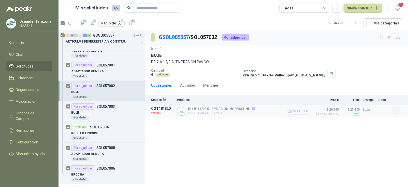
click at [397, 111] on icon "button" at bounding box center [396, 110] width 4 height 4
click at [387, 102] on button "Solicitar Recotización" at bounding box center [386, 99] width 41 height 8
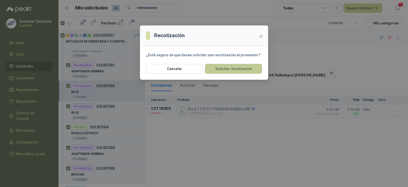
click at [237, 72] on button "Solicitar recotización" at bounding box center [233, 69] width 57 height 10
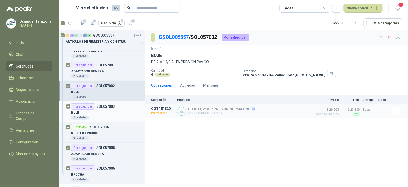
click at [129, 103] on div "Por adjudicar SOL057003" at bounding box center [107, 106] width 72 height 6
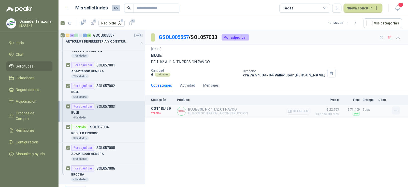
click at [394, 108] on icon "button" at bounding box center [396, 110] width 4 height 4
click at [388, 97] on button "Solicitar Recotización" at bounding box center [386, 99] width 41 height 8
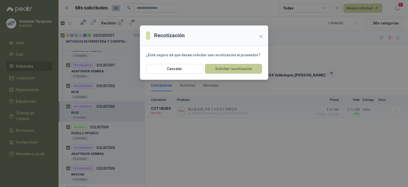
click at [236, 66] on button "Solicitar recotización" at bounding box center [233, 69] width 57 height 10
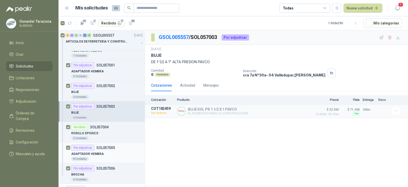
click at [109, 151] on div "ADAPTADOR HEMBRA" at bounding box center [107, 154] width 72 height 6
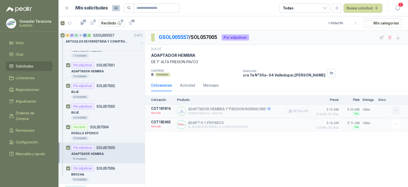
click at [394, 111] on icon "button" at bounding box center [396, 110] width 4 height 4
click at [379, 99] on button "Solicitar Recotización" at bounding box center [386, 99] width 41 height 8
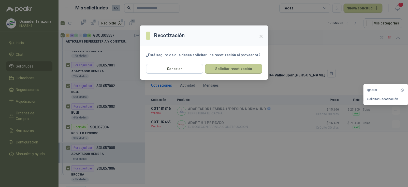
click at [252, 69] on button "Solicitar recotización" at bounding box center [233, 69] width 57 height 10
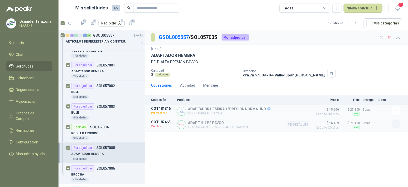
click at [394, 125] on icon "button" at bounding box center [396, 124] width 4 height 4
click at [375, 115] on button "Solicitar Recotización" at bounding box center [386, 113] width 41 height 8
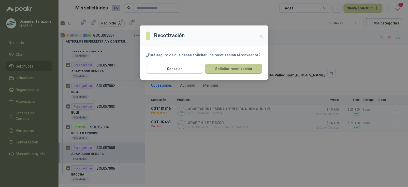
click at [217, 67] on button "Solicitar recotización" at bounding box center [233, 69] width 57 height 10
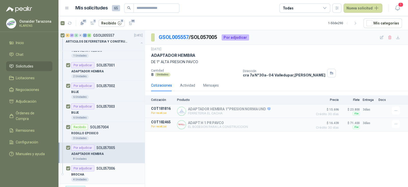
click at [112, 163] on article "Por adjudicar SOL057006 BROCHA 4 Unidades" at bounding box center [102, 173] width 86 height 21
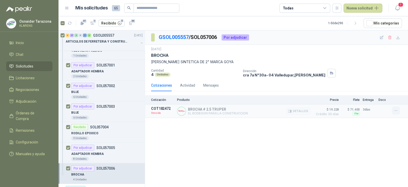
click at [392, 109] on button "button" at bounding box center [396, 110] width 8 height 8
click at [393, 96] on button "Solicitar Recotización" at bounding box center [386, 99] width 41 height 8
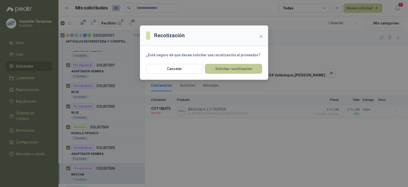
click at [235, 70] on button "Solicitar recotización" at bounding box center [233, 69] width 57 height 10
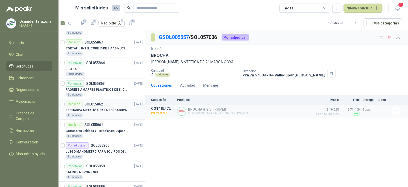
scroll to position [967, 0]
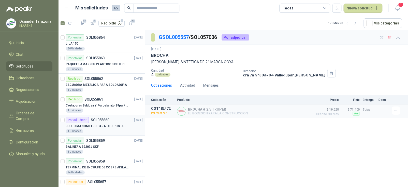
click at [113, 123] on div "JUEGO MANOMETRO PARA EQUIPOS DE ARGON Y OXICORTE VICTOR" at bounding box center [104, 126] width 77 height 6
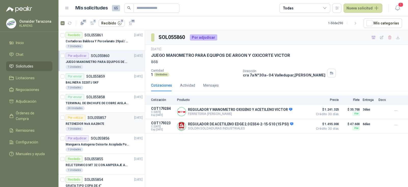
scroll to position [1044, 0]
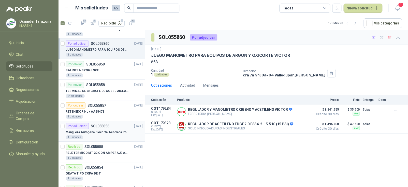
click at [107, 130] on p "Manguera Autogena Oxicorte Acoplada Por 10 Metros" at bounding box center [97, 132] width 63 height 5
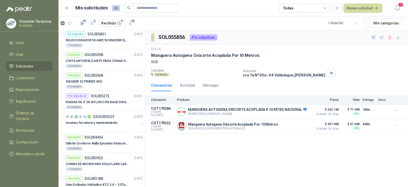
scroll to position [1247, 0]
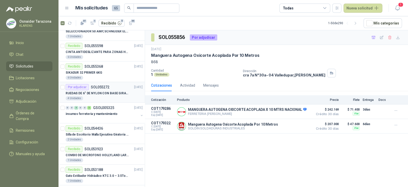
click at [113, 96] on div "4 Unidades" at bounding box center [104, 98] width 77 height 4
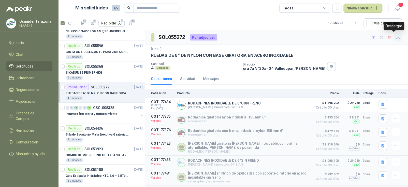
click at [396, 38] on icon "button" at bounding box center [398, 37] width 4 height 4
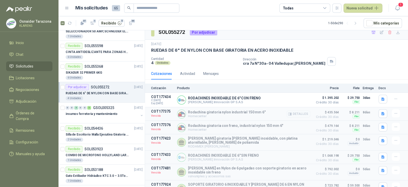
scroll to position [14, 0]
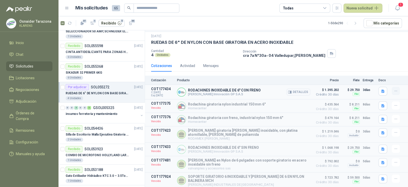
click at [394, 90] on icon "button" at bounding box center [396, 91] width 4 height 4
click at [379, 67] on button "Añadir" at bounding box center [386, 69] width 41 height 8
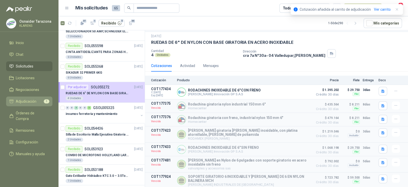
click at [23, 105] on link "Adjudicación 1" at bounding box center [29, 101] width 46 height 10
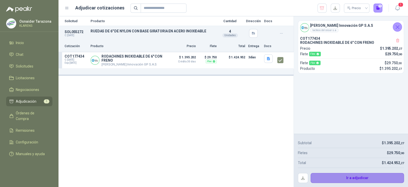
click at [360, 178] on button "Ir a adjudicar" at bounding box center [358, 178] width 94 height 10
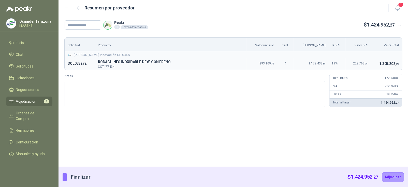
click at [84, 19] on div "Peakr 1 lacteos del cesar s.a $ 1.424.952 ,27" at bounding box center [234, 24] width 350 height 17
click at [83, 25] on input "text" at bounding box center [83, 24] width 37 height 9
type input "*****"
click at [125, 93] on textarea "Notas" at bounding box center [195, 94] width 261 height 27
type textarea "*"
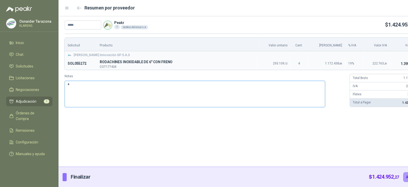
type textarea "**"
type textarea "***"
type textarea "****"
type textarea "*****"
type textarea "******"
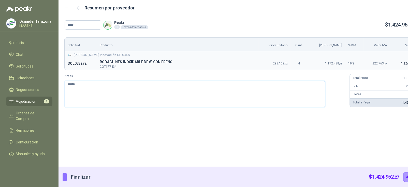
type textarea "*******"
type textarea "*********"
type textarea "**********"
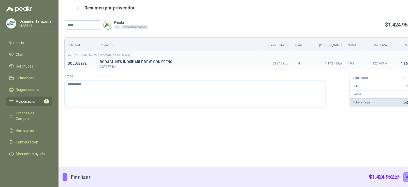
type textarea "**********"
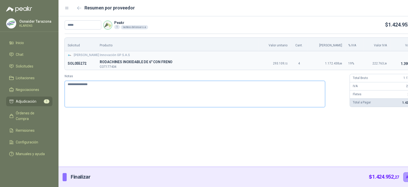
type textarea "**********"
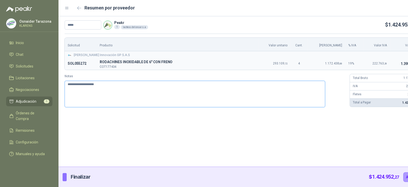
type textarea "**********"
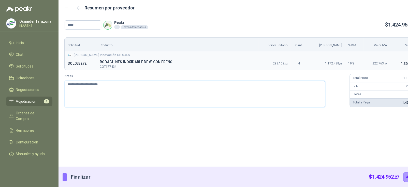
type textarea "**********"
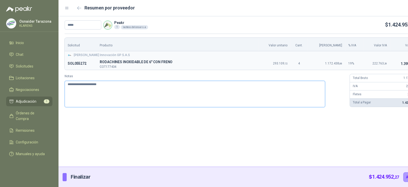
type textarea "**********"
click at [404, 175] on button "Adjudicar" at bounding box center [415, 177] width 22 height 10
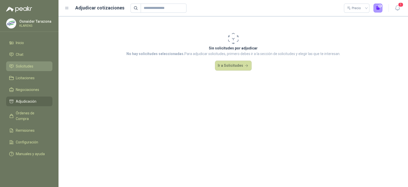
click at [17, 64] on span "Solicitudes" at bounding box center [25, 66] width 18 height 6
